Goal: Check status: Check status

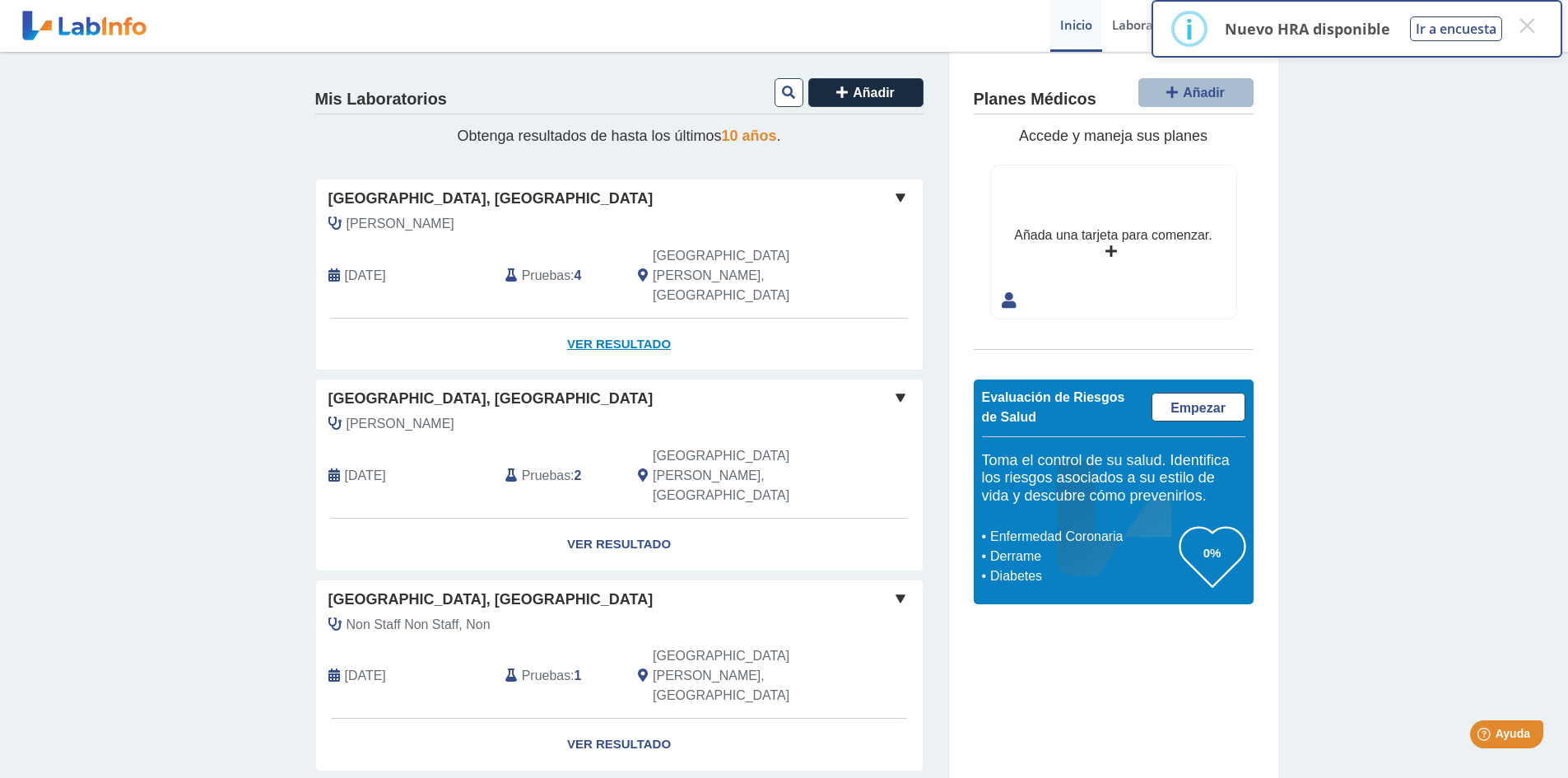
click at [602, 318] on link "Ver Resultado" at bounding box center [619, 343] width 607 height 52
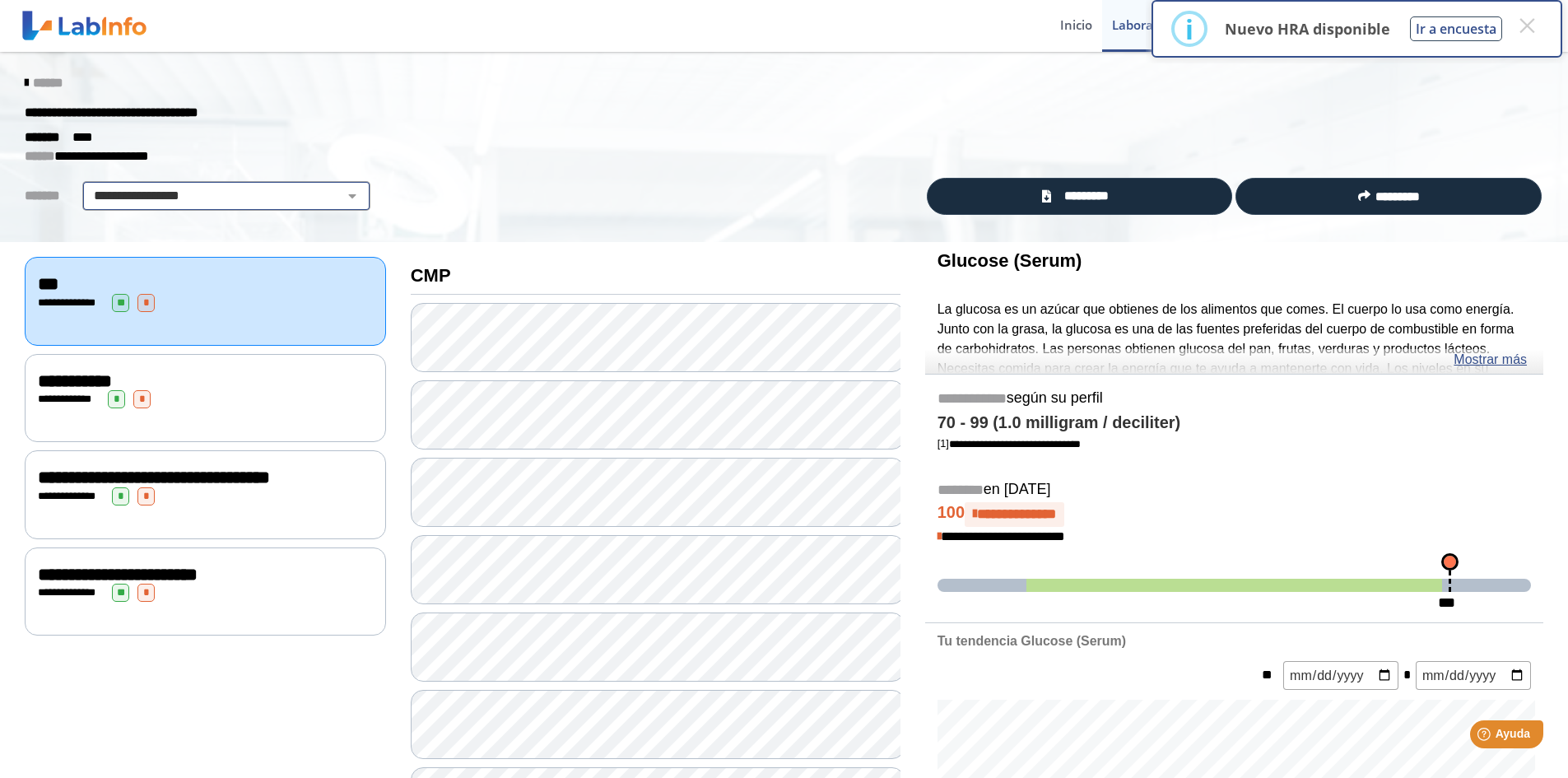
click at [344, 198] on select "**********" at bounding box center [227, 196] width 279 height 20
